Goal: Transaction & Acquisition: Download file/media

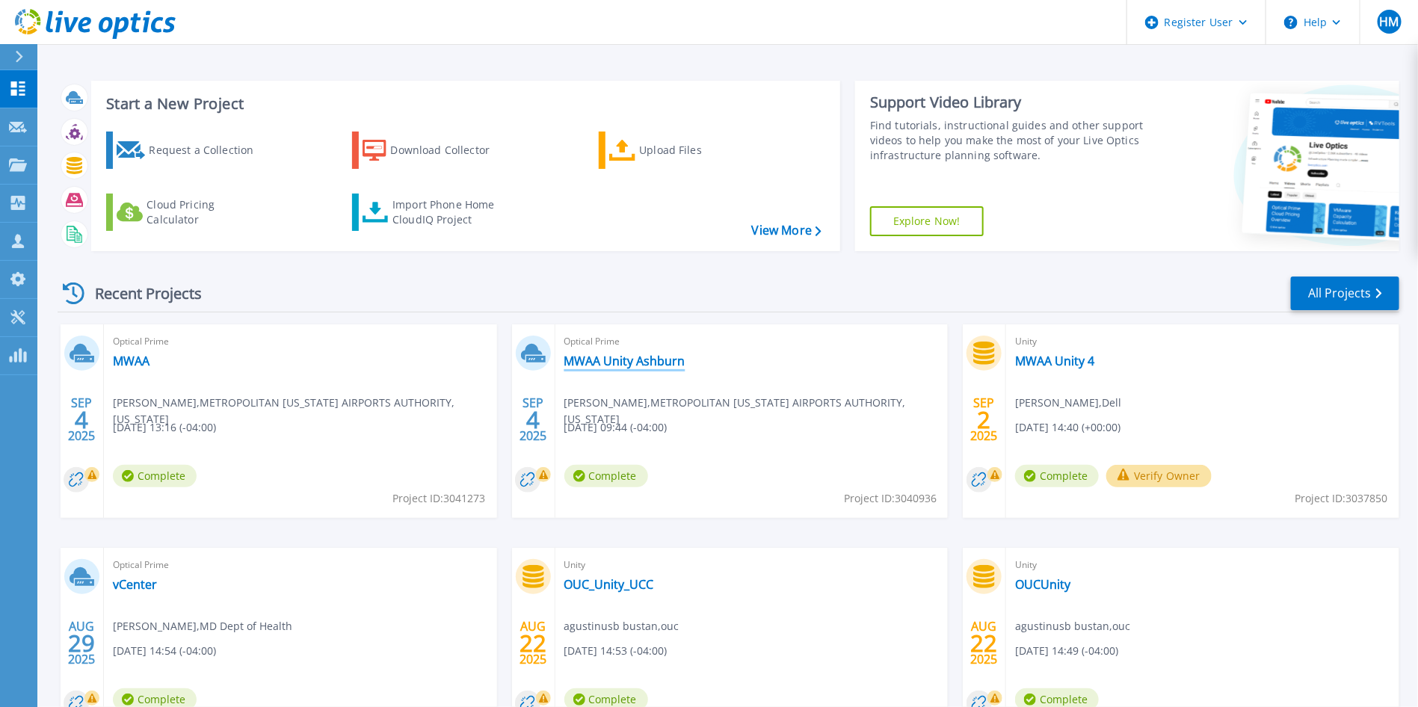
click at [609, 362] on link "MWAA Unity Ashburn" at bounding box center [624, 361] width 121 height 15
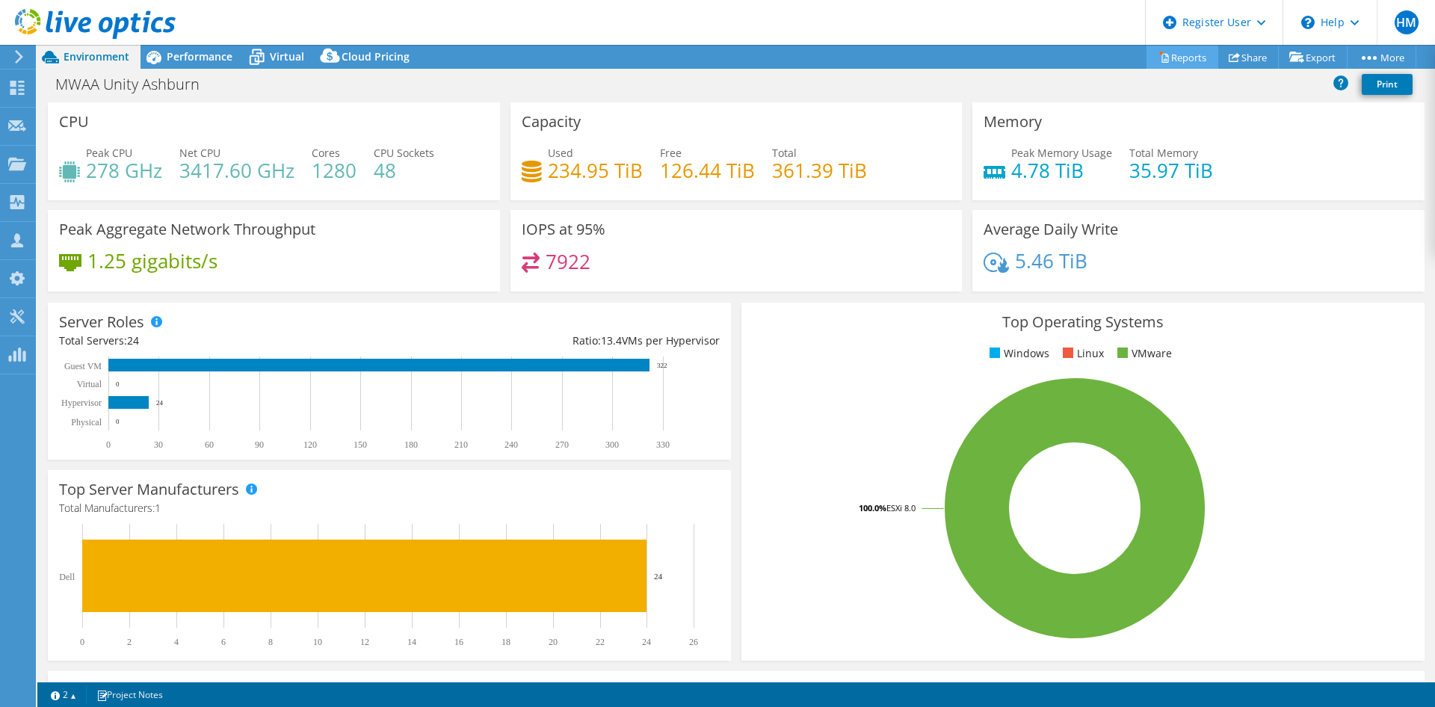
click at [1182, 65] on link "Reports" at bounding box center [1182, 57] width 72 height 23
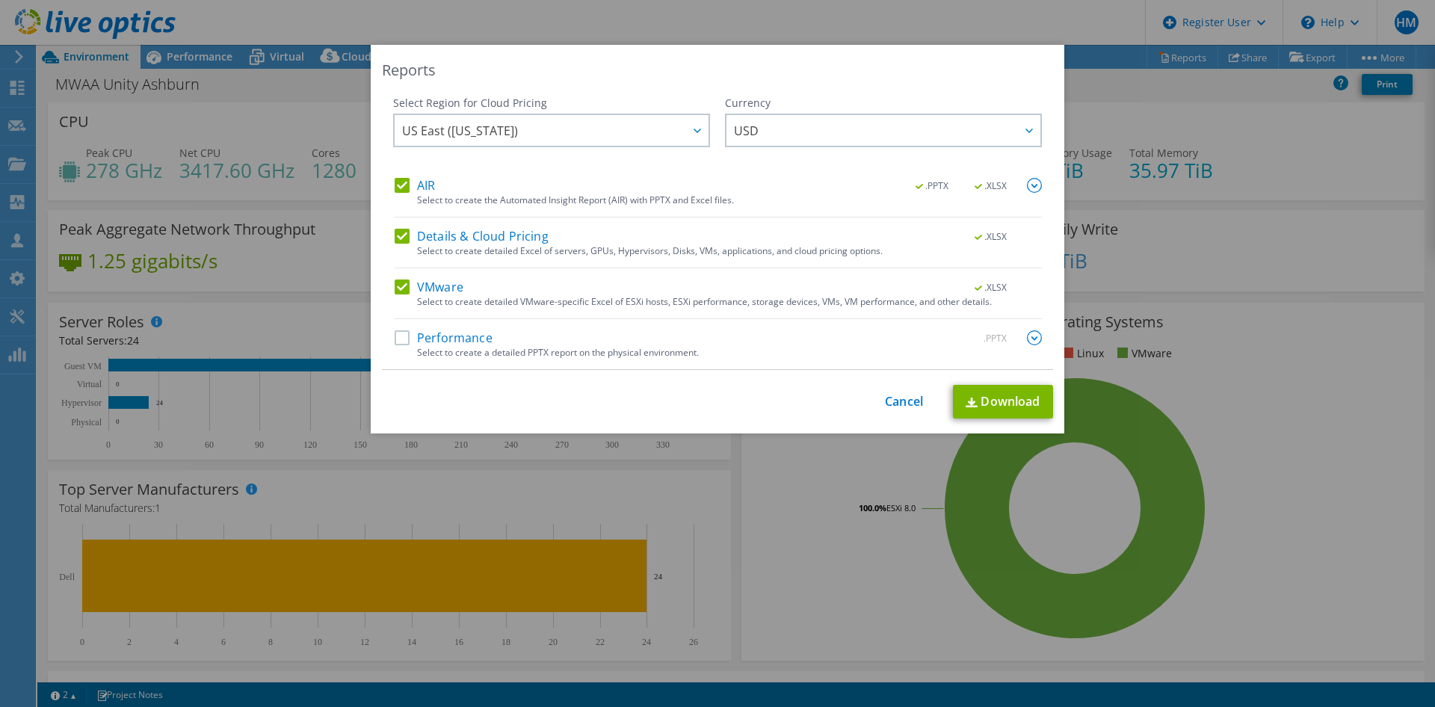
click at [395, 235] on label "Details & Cloud Pricing" at bounding box center [472, 236] width 154 height 15
click at [0, 0] on input "Details & Cloud Pricing" at bounding box center [0, 0] width 0 height 0
click at [395, 293] on label "VMware" at bounding box center [429, 287] width 69 height 15
click at [0, 0] on input "VMware" at bounding box center [0, 0] width 0 height 0
click at [395, 342] on label "Performance" at bounding box center [444, 337] width 98 height 15
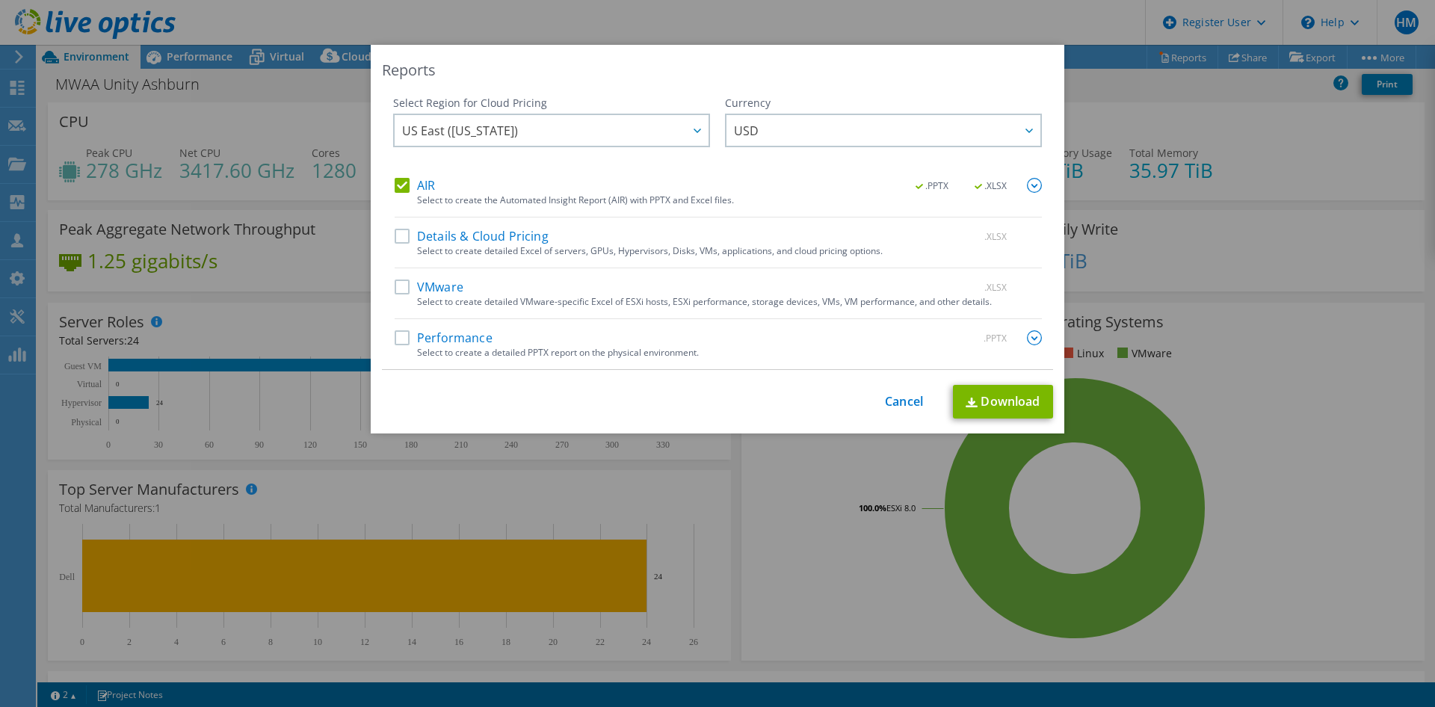
click at [0, 0] on input "Performance" at bounding box center [0, 0] width 0 height 0
click at [1013, 396] on link "Download" at bounding box center [1003, 402] width 100 height 34
click at [1159, 291] on div "Reports Select Region for Cloud Pricing Asia Pacific (Hong Kong) Asia Pacific (…" at bounding box center [717, 353] width 1435 height 617
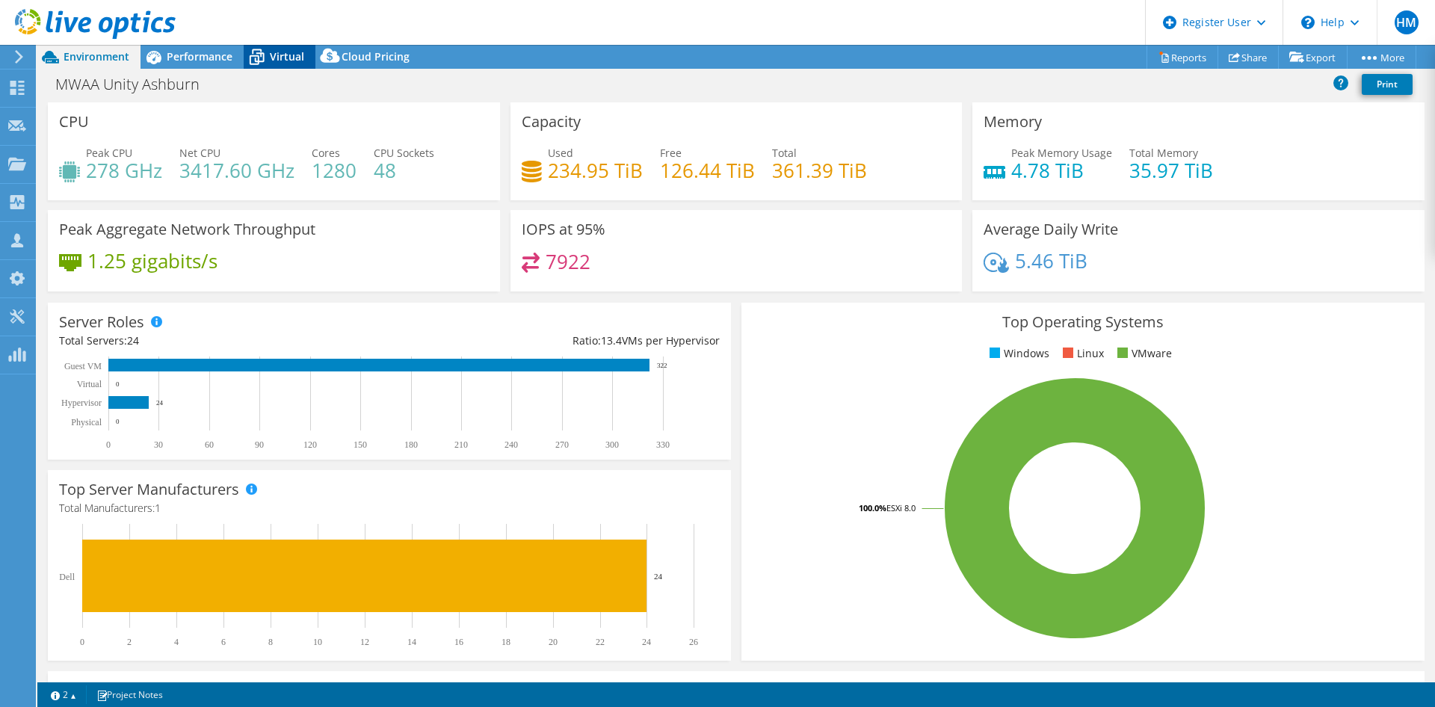
click at [255, 61] on icon at bounding box center [257, 58] width 15 height 12
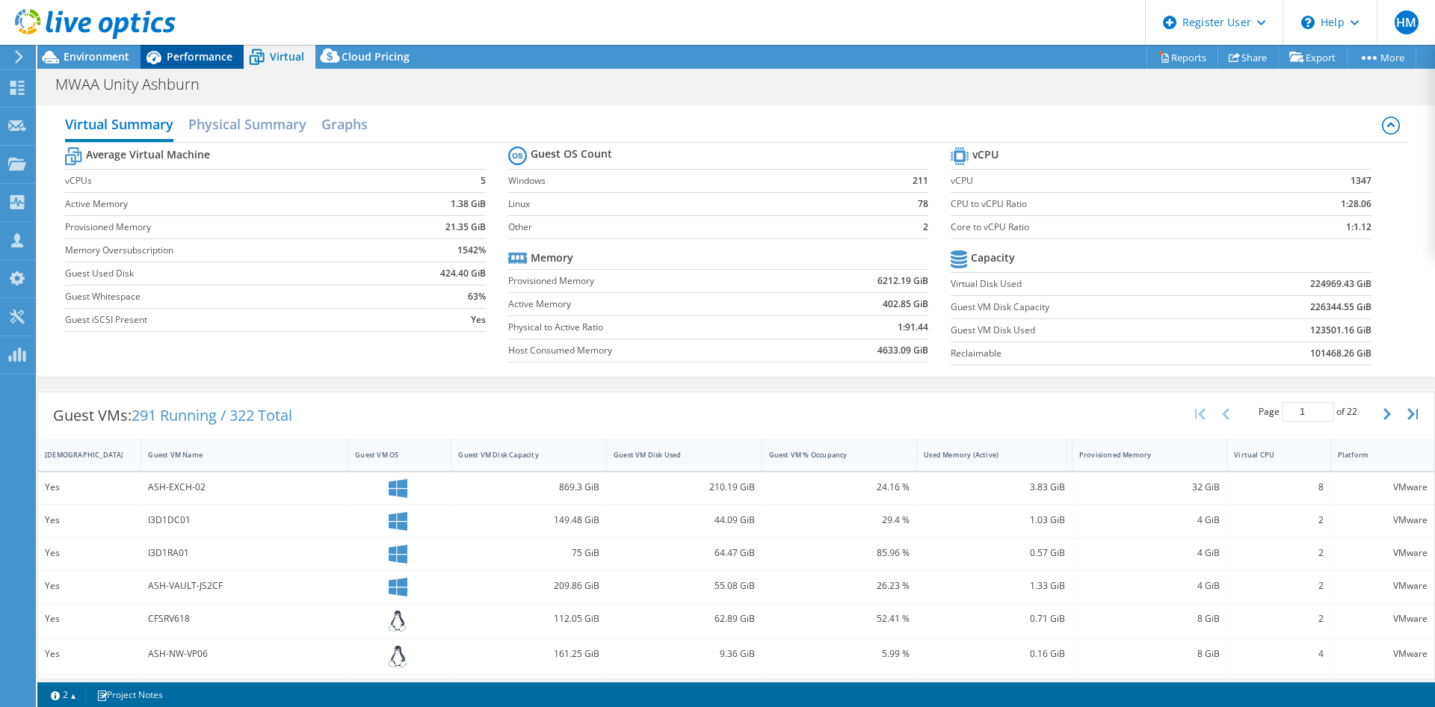
click at [214, 63] on span "Performance" at bounding box center [200, 56] width 66 height 14
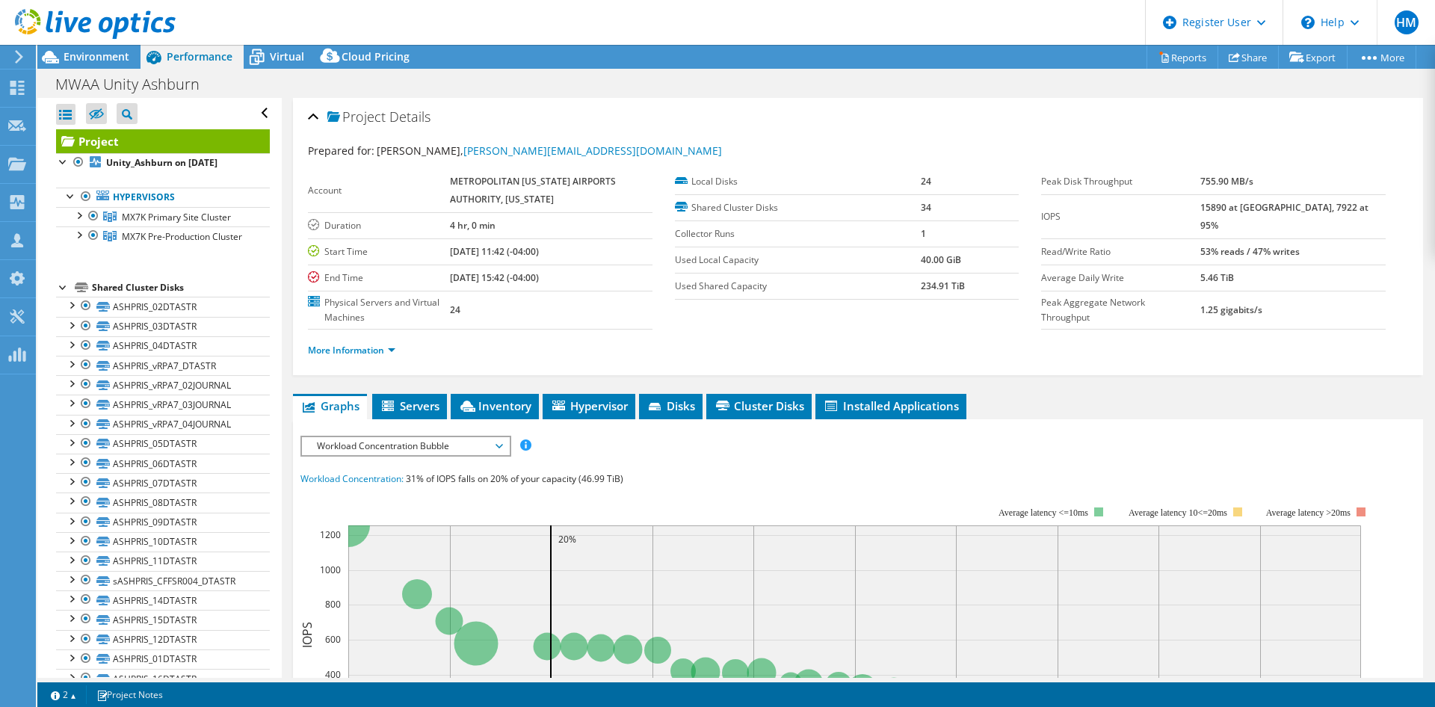
click at [138, 22] on icon at bounding box center [95, 24] width 161 height 31
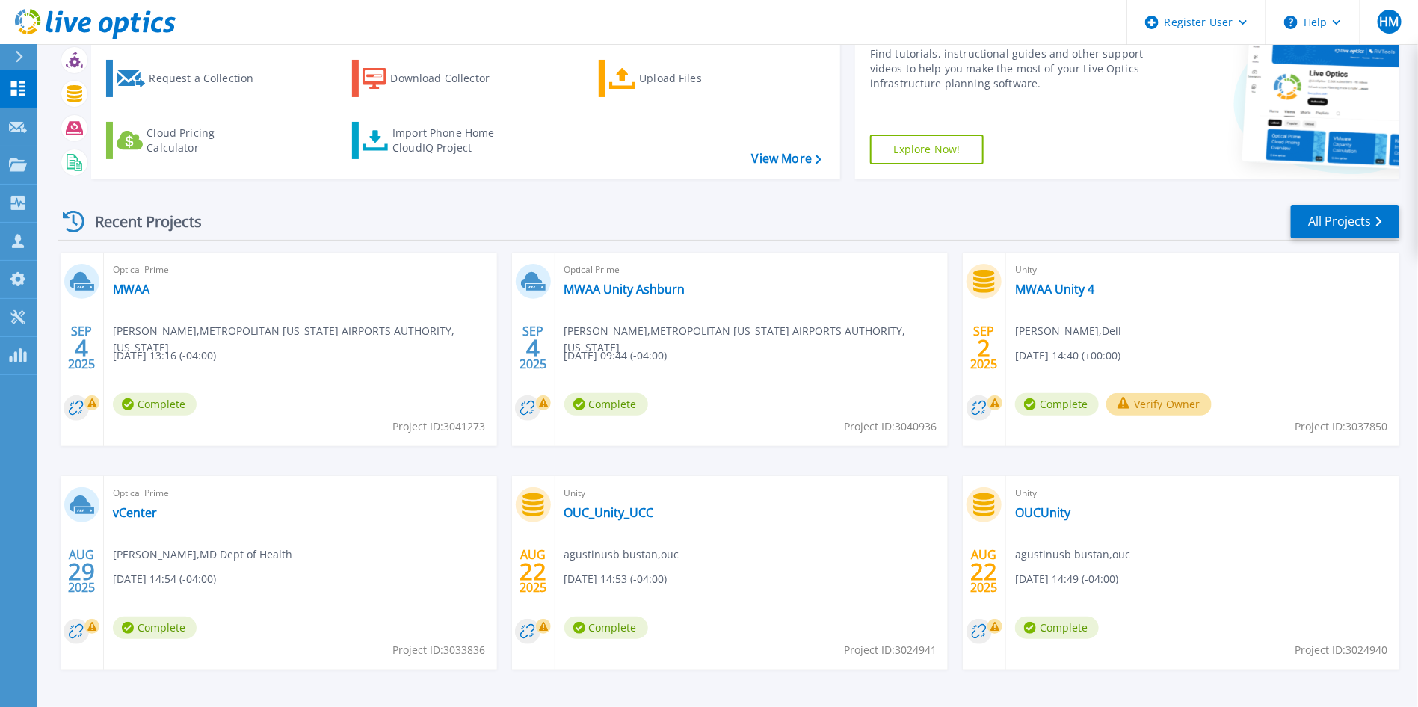
scroll to position [72, 0]
click at [130, 283] on link "MWAA" at bounding box center [131, 288] width 37 height 15
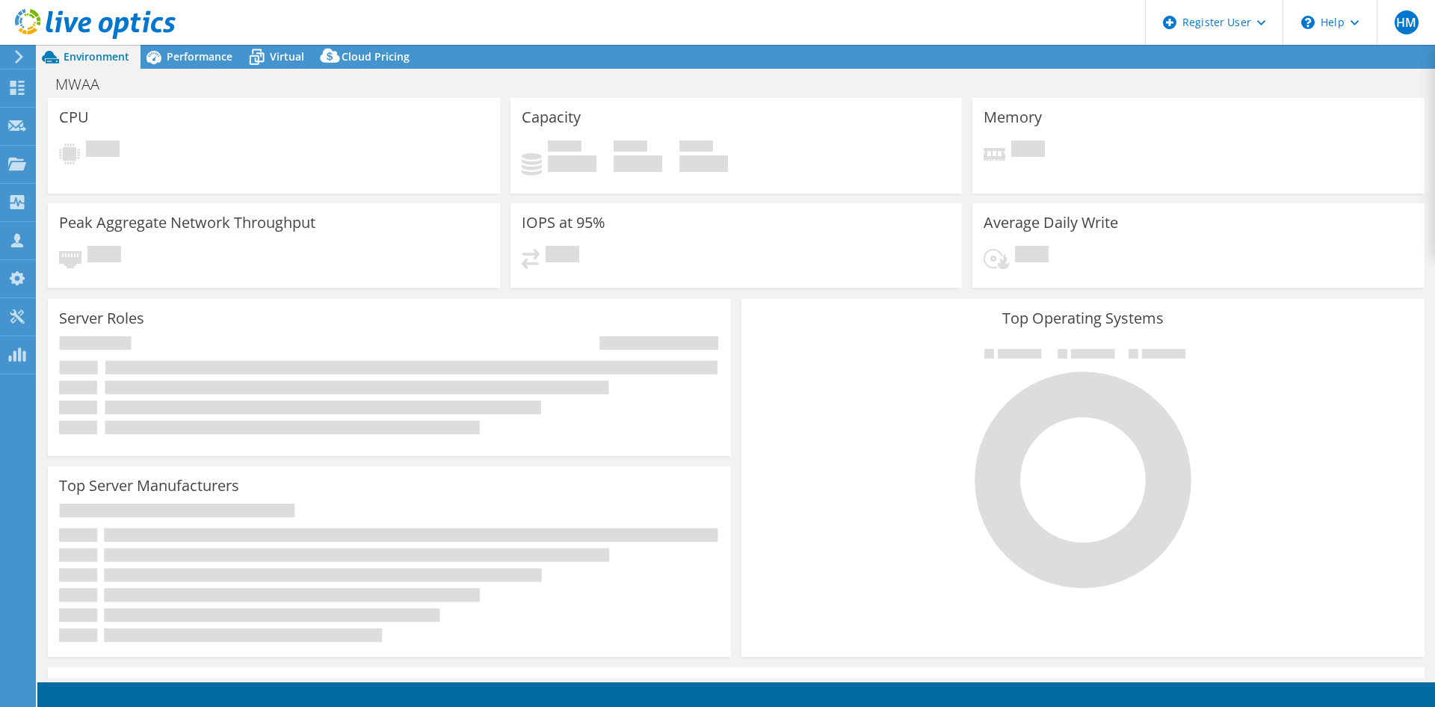
select select "USD"
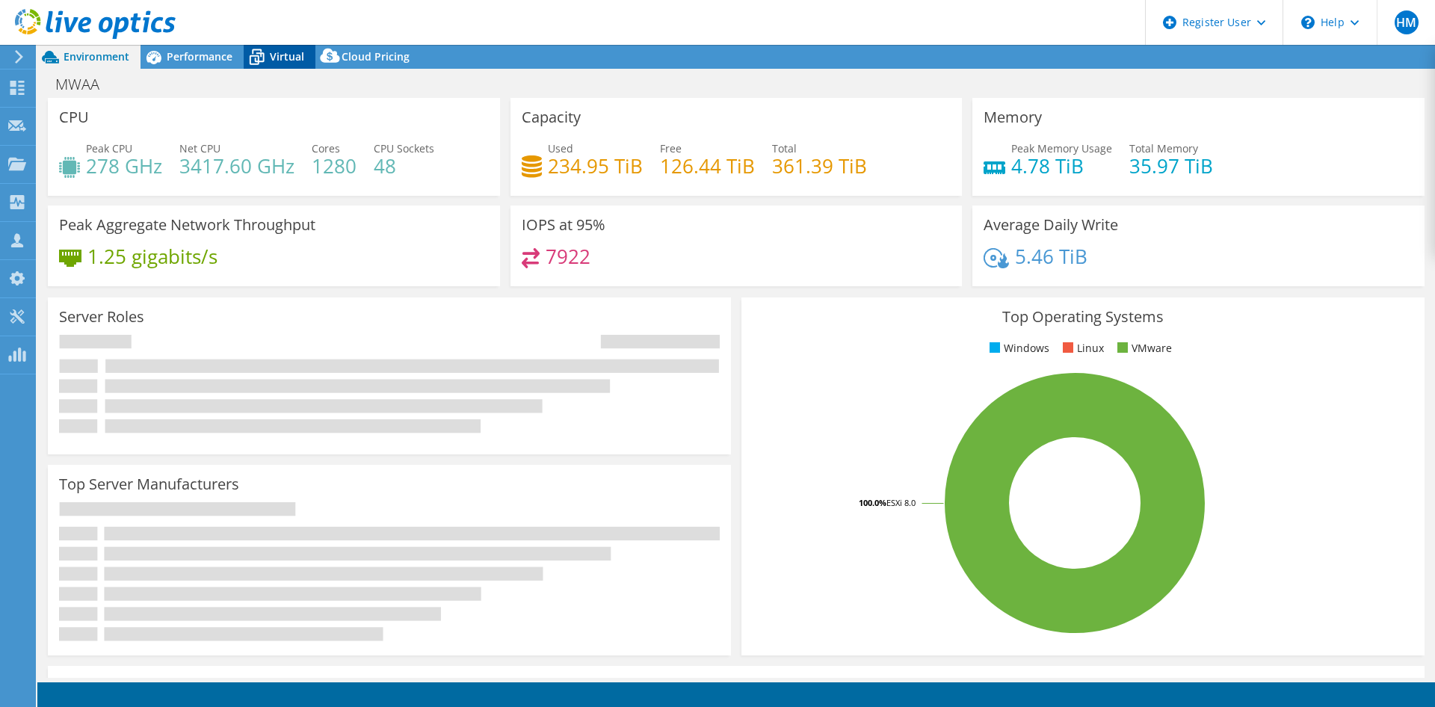
click at [257, 63] on icon at bounding box center [257, 58] width 15 height 12
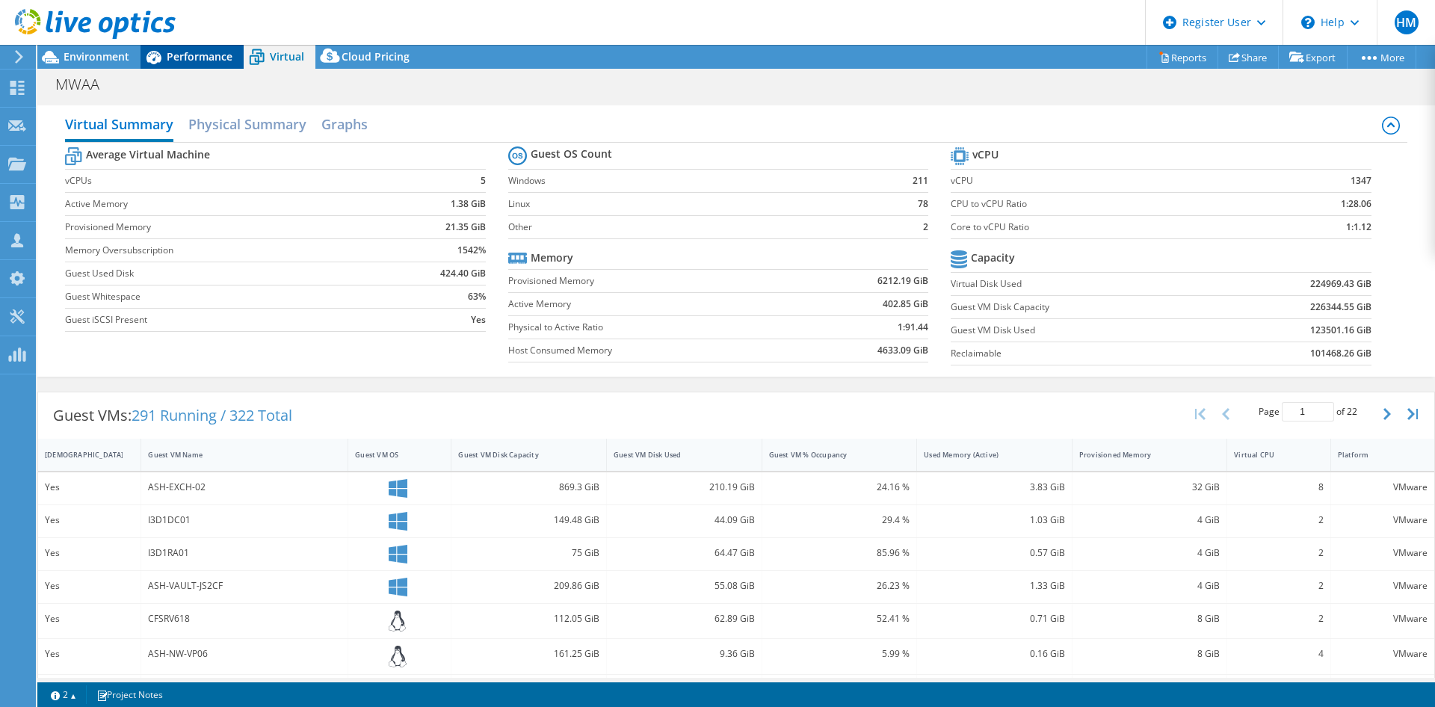
click at [213, 65] on div "Performance" at bounding box center [192, 57] width 103 height 24
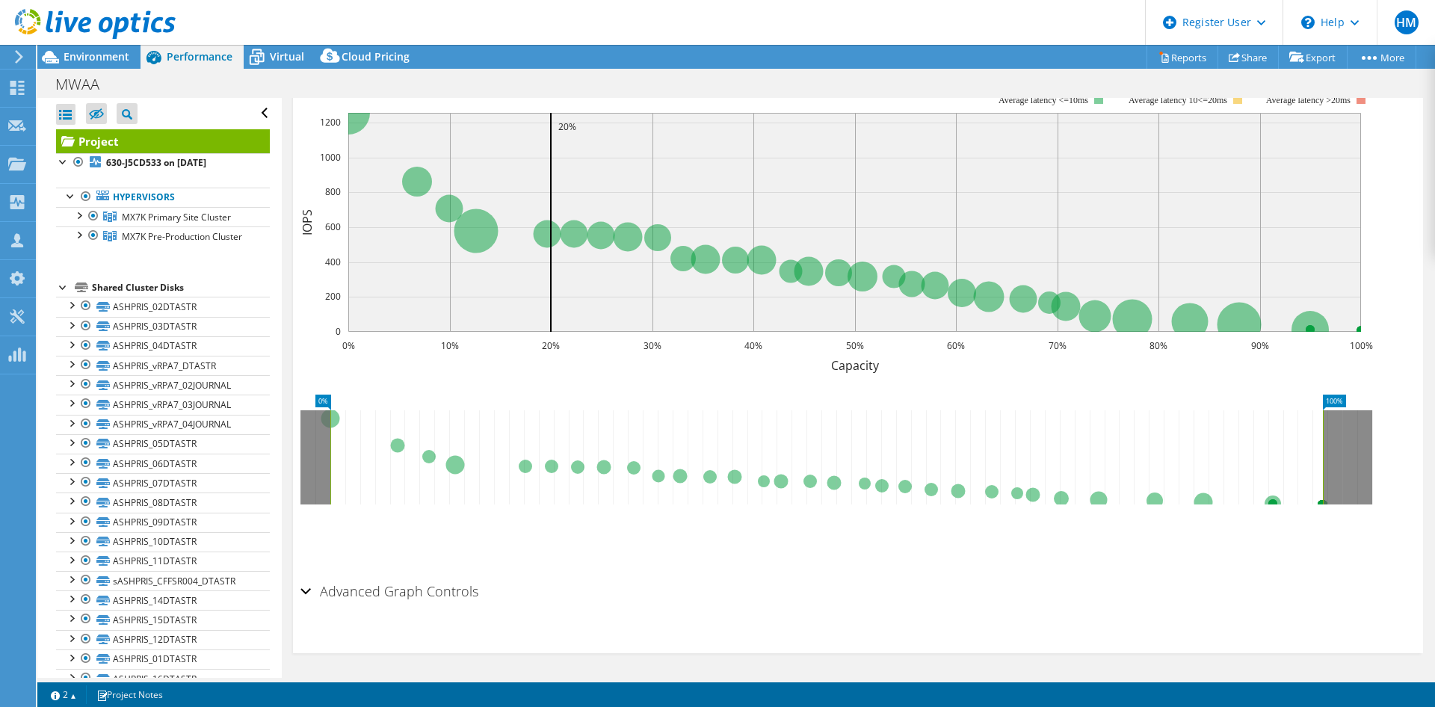
scroll to position [413, 0]
